Goal: Find specific page/section: Find specific page/section

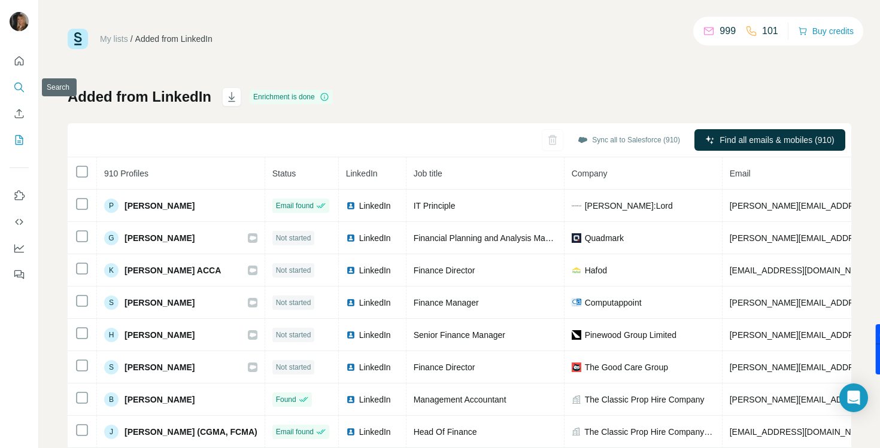
click at [17, 81] on icon "Search" at bounding box center [19, 87] width 12 height 12
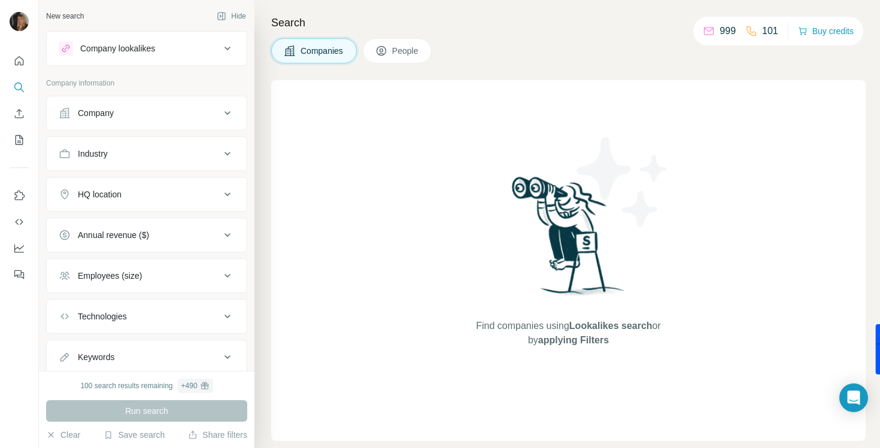
click at [191, 55] on div "Company lookalikes" at bounding box center [140, 48] width 162 height 14
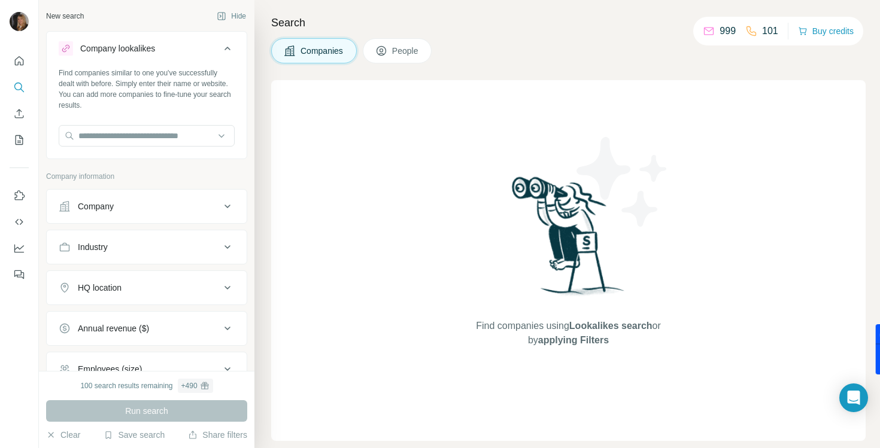
click at [191, 55] on div "Company lookalikes" at bounding box center [140, 48] width 162 height 14
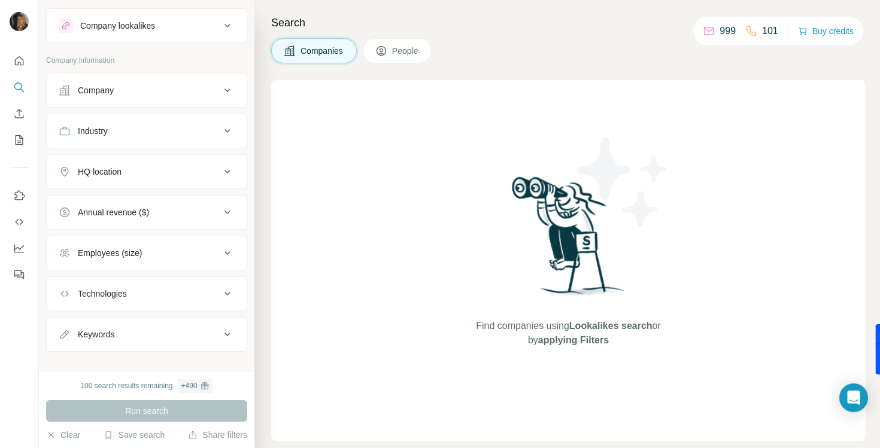
scroll to position [37, 0]
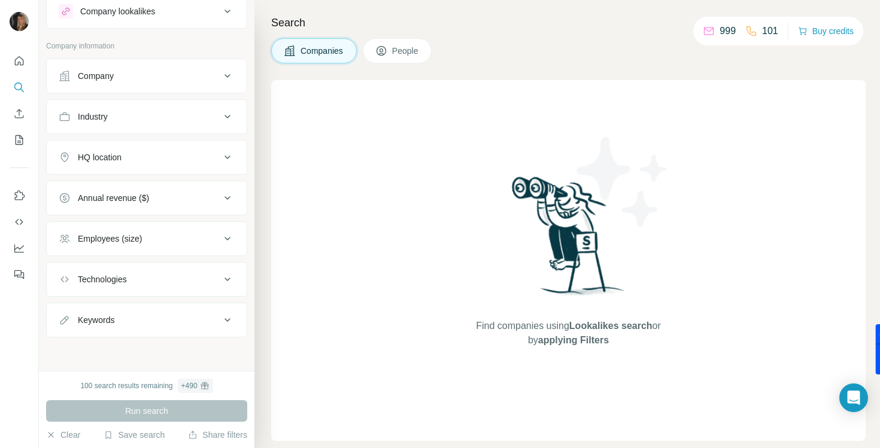
click at [147, 243] on div "Employees (size)" at bounding box center [140, 239] width 162 height 12
click at [148, 247] on button "Employees (size)" at bounding box center [147, 242] width 200 height 34
click at [19, 64] on icon "Quick start" at bounding box center [19, 61] width 12 height 12
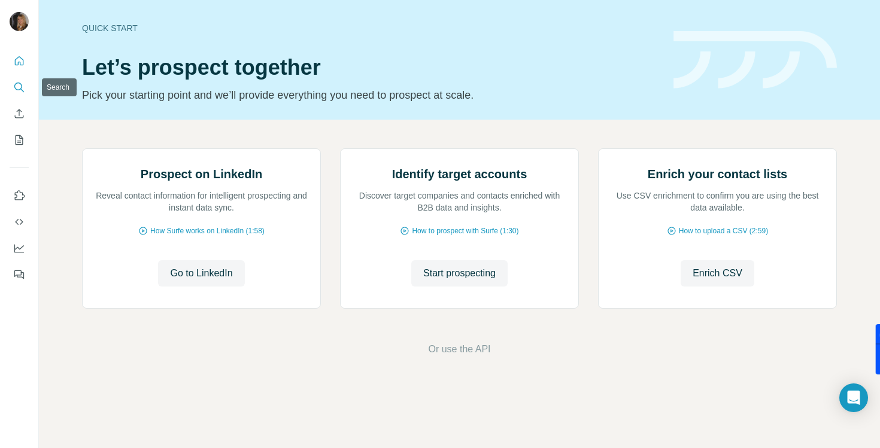
click at [21, 81] on button "Search" at bounding box center [19, 88] width 19 height 22
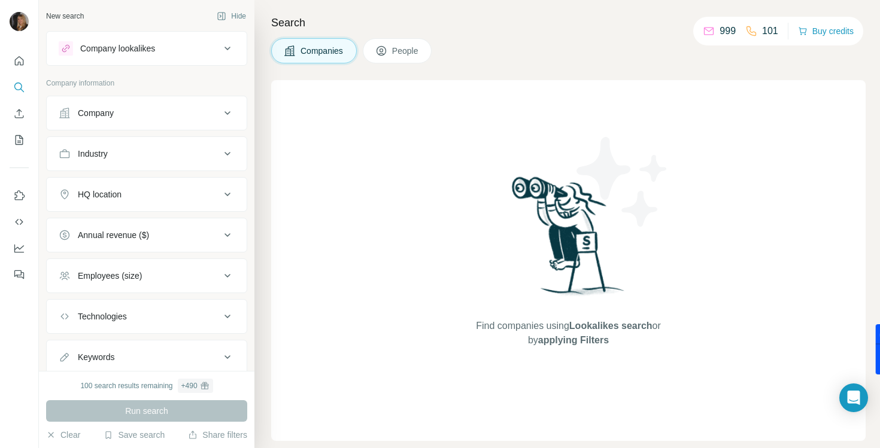
click at [427, 51] on button "People" at bounding box center [397, 50] width 69 height 25
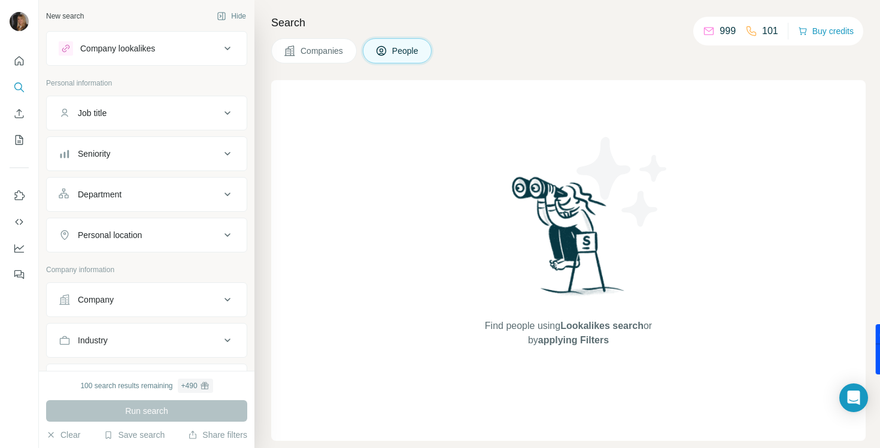
click at [554, 60] on div "Companies People" at bounding box center [568, 50] width 594 height 25
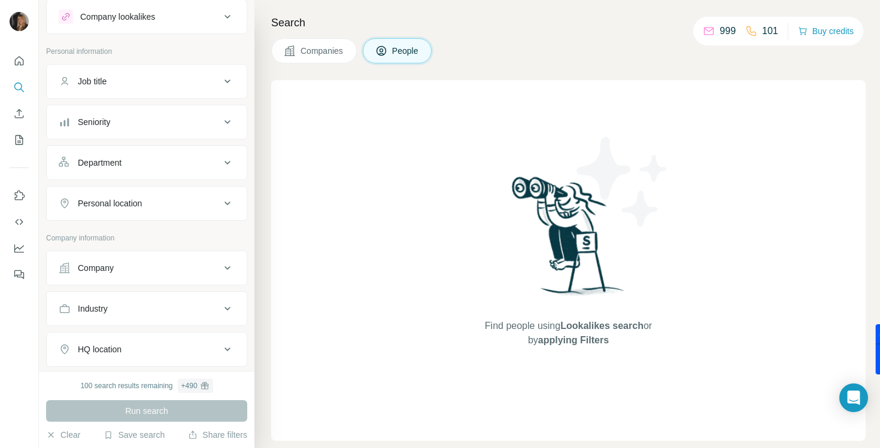
scroll to position [26, 0]
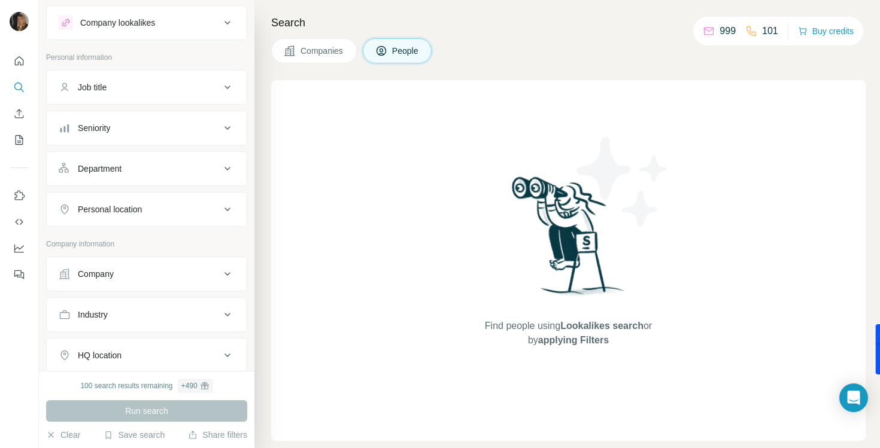
click at [321, 235] on div "Find people using Lookalikes search or by applying Filters" at bounding box center [568, 260] width 594 height 361
